Goal: Find specific page/section: Find specific page/section

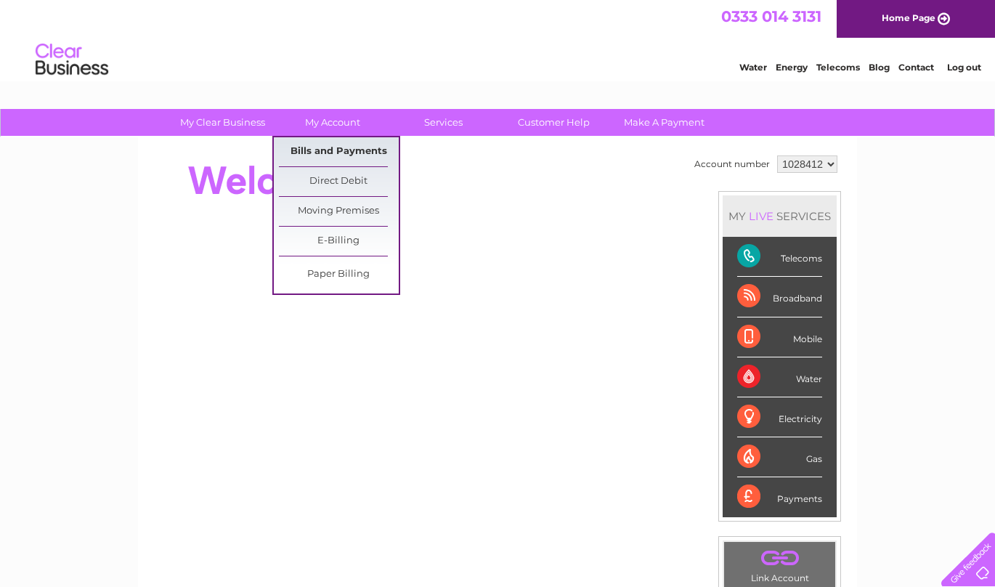
click at [315, 145] on link "Bills and Payments" at bounding box center [339, 151] width 120 height 29
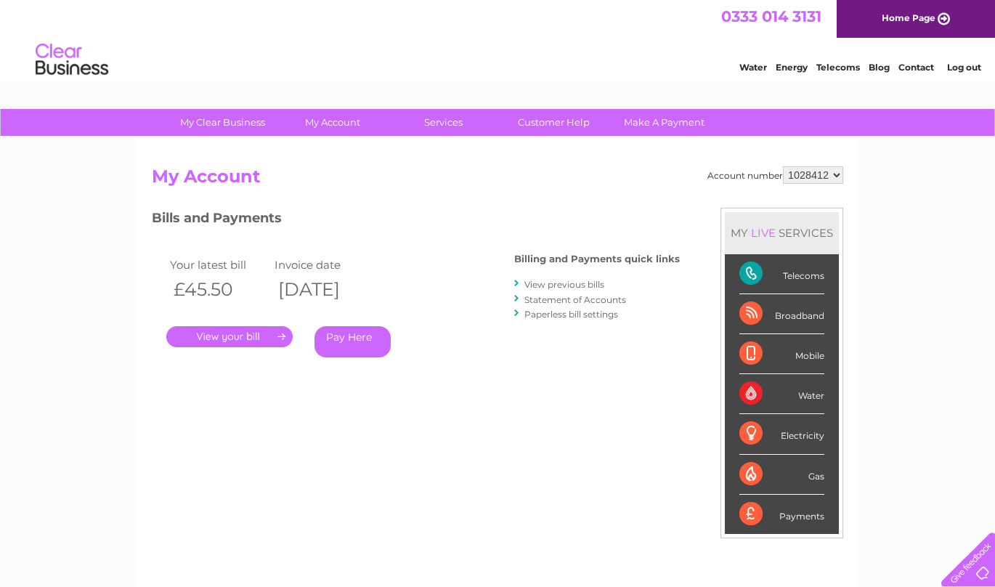
click at [221, 330] on link "." at bounding box center [229, 336] width 126 height 21
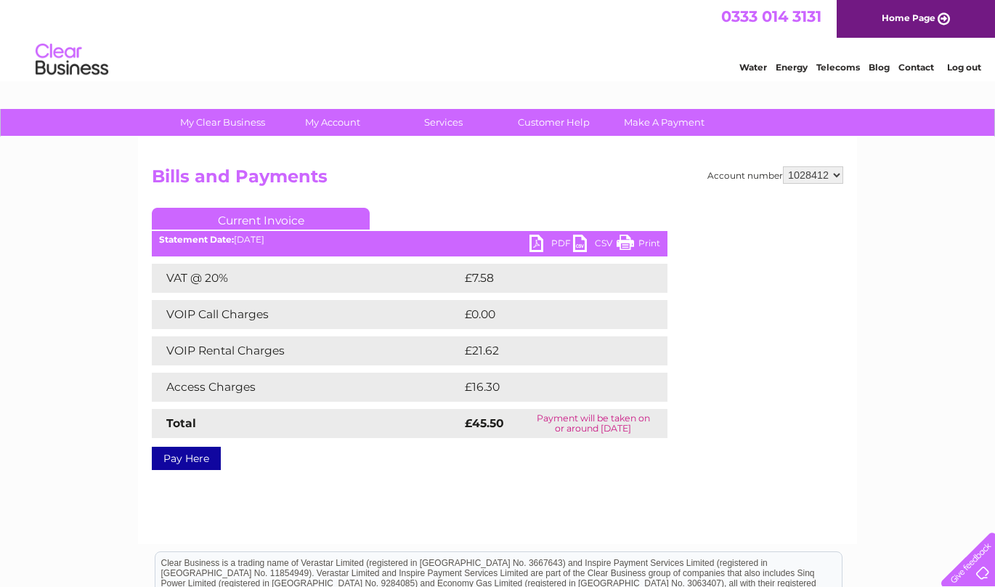
click at [535, 242] on link "PDF" at bounding box center [552, 245] width 44 height 21
